Goal: Transaction & Acquisition: Purchase product/service

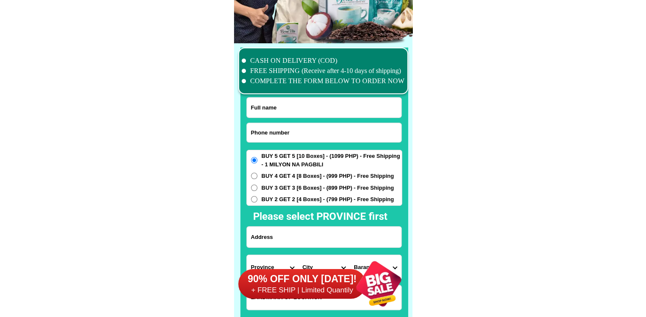
scroll to position [6607, 0]
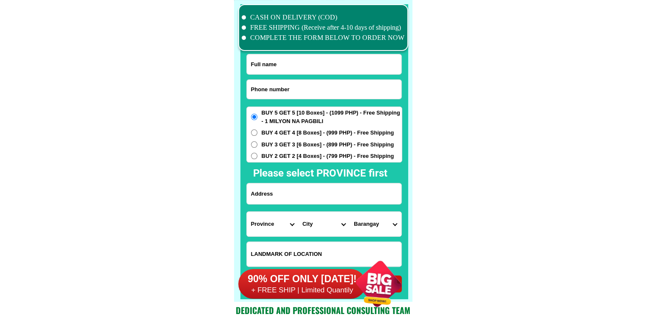
click at [300, 87] on input "Input phone_number" at bounding box center [324, 89] width 155 height 19
paste input "09482614862"
type input "09482614862"
click at [277, 68] on input "Input full_name" at bounding box center [324, 64] width 155 height 20
paste input "Mở Google Translate [PERSON_NAME]"
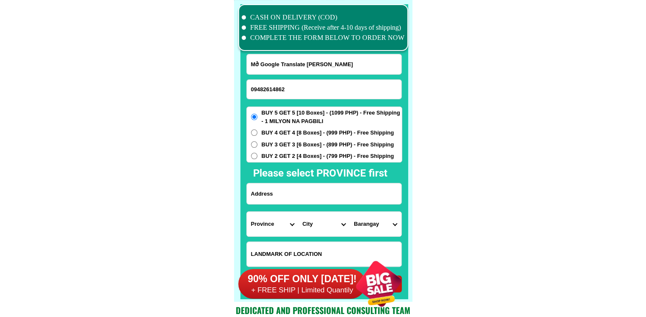
drag, startPoint x: 307, startPoint y: 64, endPoint x: 180, endPoint y: 68, distance: 127.6
type input "[PERSON_NAME]"
click at [288, 194] on input "Input address" at bounding box center [324, 194] width 155 height 21
paste input "Brgy Ipil [GEOGRAPHIC_DATA] [GEOGRAPHIC_DATA]"
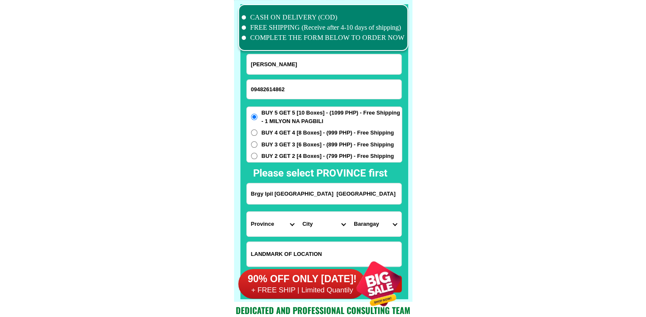
type input "Brgy Ipil [GEOGRAPHIC_DATA] [GEOGRAPHIC_DATA]"
click at [273, 230] on select "Province [GEOGRAPHIC_DATA] [GEOGRAPHIC_DATA] [GEOGRAPHIC_DATA] [GEOGRAPHIC_DATA…" at bounding box center [272, 224] width 51 height 25
select select "63_829"
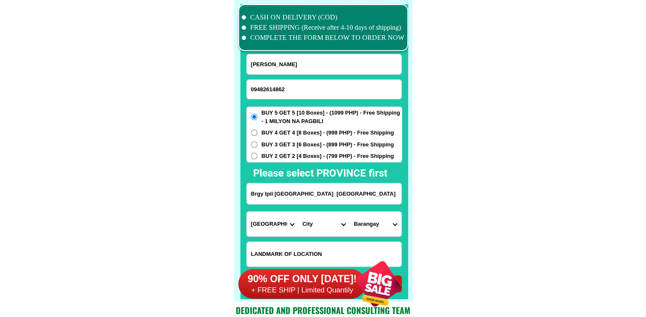
click at [315, 228] on select "City Bacuag [GEOGRAPHIC_DATA] [GEOGRAPHIC_DATA][PERSON_NAME] [GEOGRAPHIC_DATA] …" at bounding box center [323, 224] width 51 height 25
select select "63_8291977"
click at [370, 230] on select "[GEOGRAPHIC_DATA]-alang Alegria Anomar [GEOGRAPHIC_DATA] [GEOGRAPHIC_DATA] [GEO…" at bounding box center [375, 224] width 51 height 25
select select "63_82919775597"
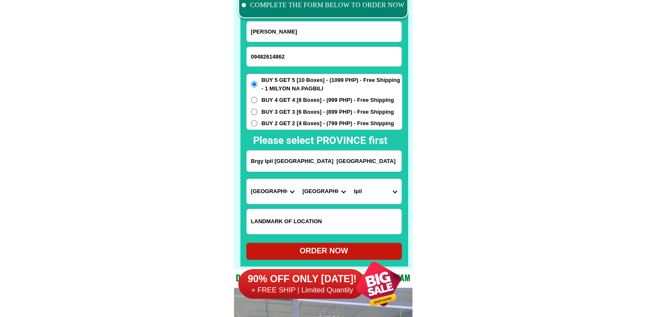
scroll to position [6692, 0]
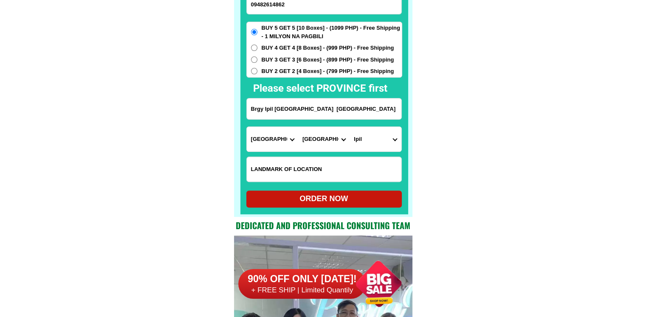
click at [328, 185] on form "[PERSON_NAME] 09482614862 ORDER NOW [GEOGRAPHIC_DATA] [GEOGRAPHIC_DATA] [GEOGRA…" at bounding box center [325, 88] width 156 height 239
click at [330, 194] on div "ORDER NOW" at bounding box center [325, 199] width 156 height 17
radio input "true"
click at [304, 6] on input "09482614862" at bounding box center [324, 4] width 155 height 19
paste input "639164022346"
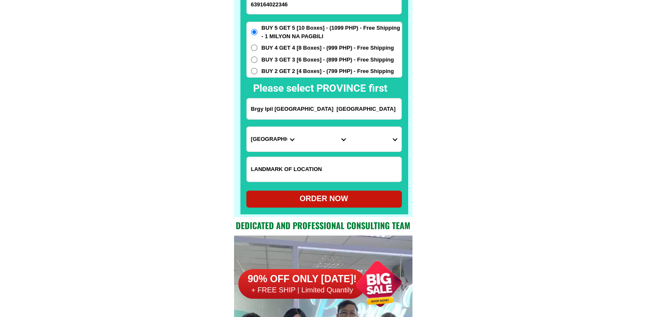
drag, startPoint x: 304, startPoint y: 6, endPoint x: 179, endPoint y: 19, distance: 125.6
paste input "639164022346"
type input "[PHONE_NUMBER]"
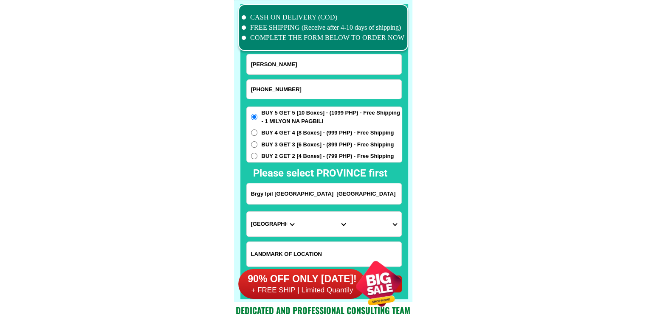
click at [281, 77] on form "[PERSON_NAME] [PHONE_NUMBER] ORDER NOW [GEOGRAPHIC_DATA] [GEOGRAPHIC_DATA] [GEO…" at bounding box center [325, 173] width 156 height 239
drag, startPoint x: 281, startPoint y: 67, endPoint x: 281, endPoint y: 43, distance: 24.2
click at [281, 67] on input "[PERSON_NAME]" at bounding box center [324, 64] width 155 height 20
paste input "[US_STATE][PERSON_NAME]."
type input "[US_STATE][PERSON_NAME]."
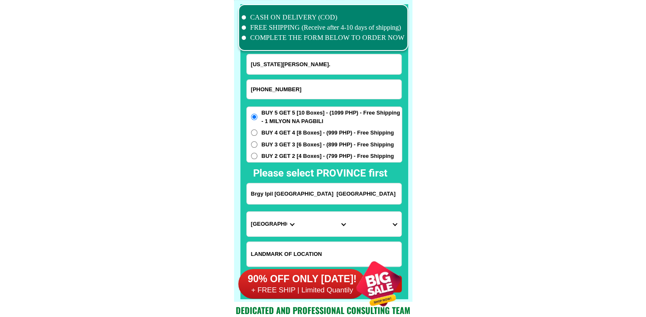
click at [278, 158] on span "BUY 2 GET 2 [4 Boxes] - (799 PHP) - Free Shipping" at bounding box center [328, 156] width 133 height 9
click at [258, 158] on input "BUY 2 GET 2 [4 Boxes] - (799 PHP) - Free Shipping" at bounding box center [254, 156] width 6 height 6
radio input "true"
click at [267, 184] on input "Brgy Ipil [GEOGRAPHIC_DATA] [GEOGRAPHIC_DATA]" at bounding box center [324, 194] width 155 height 21
paste input "Pag asa St. Puurok 2 Del [PERSON_NAME]. [GEOGRAPHIC_DATA]"
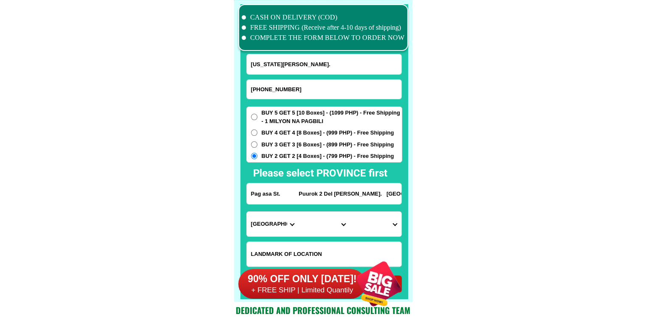
scroll to position [0, 10]
type input "Pag asa St. Puurok 2 Del [PERSON_NAME]. [GEOGRAPHIC_DATA]"
click at [252, 230] on select "Province [GEOGRAPHIC_DATA] [GEOGRAPHIC_DATA] [GEOGRAPHIC_DATA] [GEOGRAPHIC_DATA…" at bounding box center [272, 224] width 51 height 25
select select "63_803"
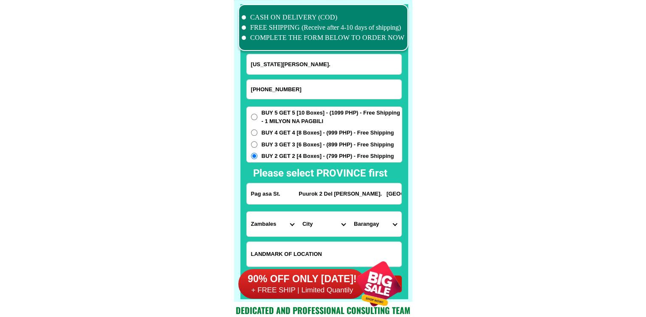
click at [299, 228] on select "City Botolan [GEOGRAPHIC_DATA] Castillejos [GEOGRAPHIC_DATA] [GEOGRAPHIC_DATA] …" at bounding box center [323, 224] width 51 height 25
select select "63_8035230"
click at [369, 221] on select "Barangay Balaybay Buenavista Del [PERSON_NAME] [PERSON_NAME] Nagbayan Nagbunga …" at bounding box center [375, 224] width 51 height 25
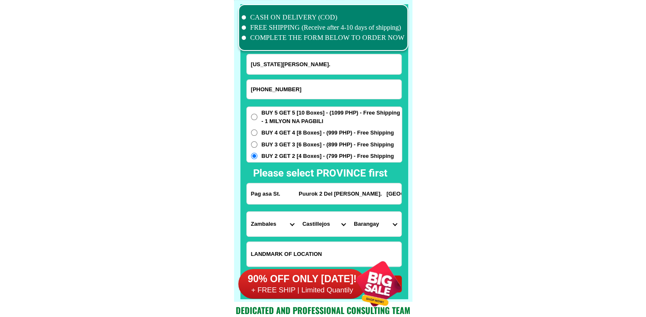
select select "63_8035230897"
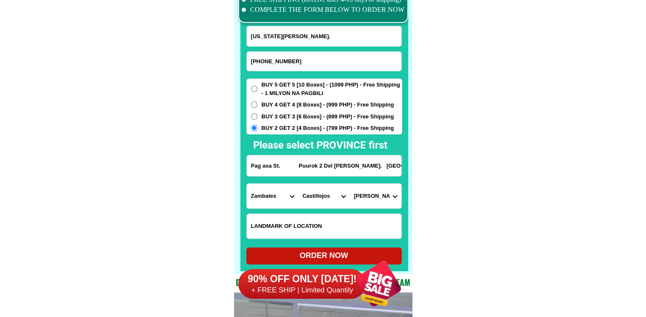
scroll to position [6650, 0]
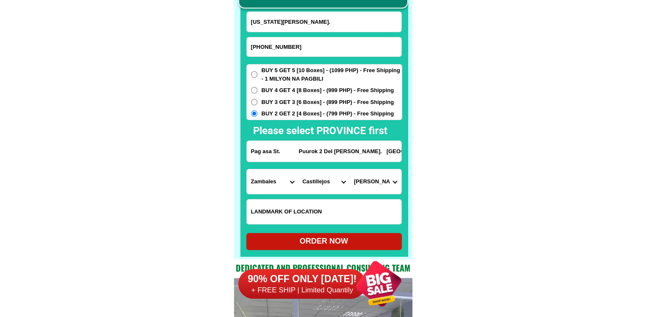
click at [333, 238] on div "ORDER NOW" at bounding box center [325, 241] width 156 height 11
type input "Pag asa St. Puurok 2 Del [PERSON_NAME]. [GEOGRAPHIC_DATA]"
radio input "true"
